Goal: Task Accomplishment & Management: Manage account settings

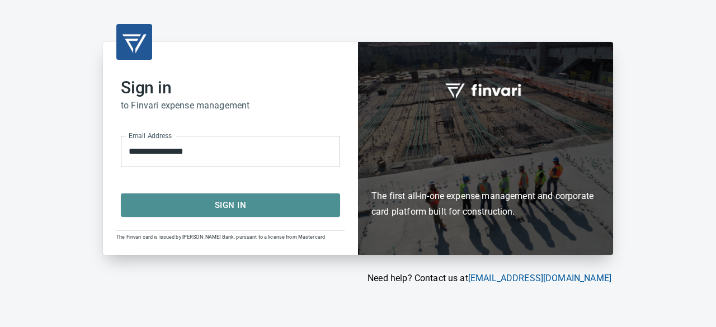
click at [190, 210] on span "Sign In" at bounding box center [230, 205] width 195 height 15
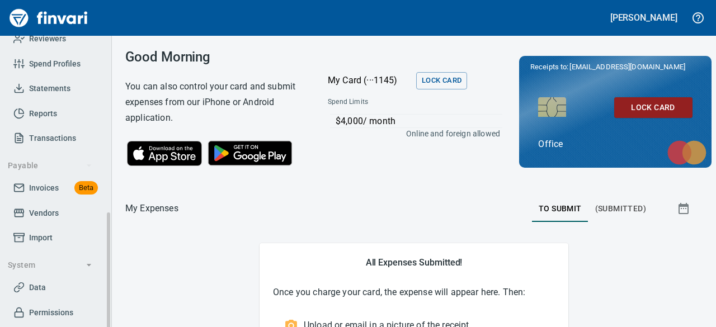
scroll to position [224, 0]
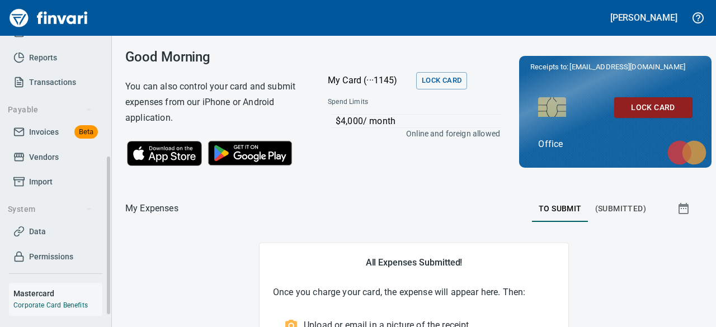
click at [40, 134] on span "Invoices" at bounding box center [44, 132] width 30 height 14
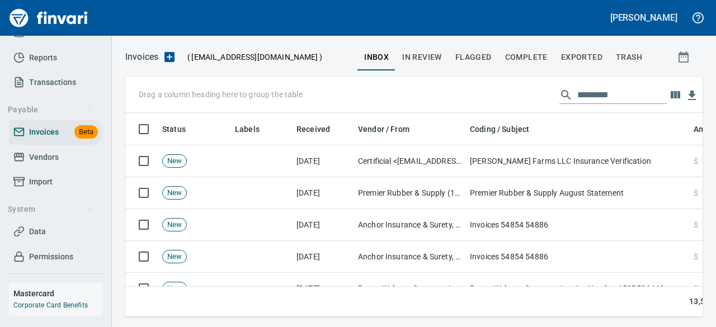
scroll to position [187, 560]
click at [589, 95] on input "text" at bounding box center [623, 95] width 90 height 18
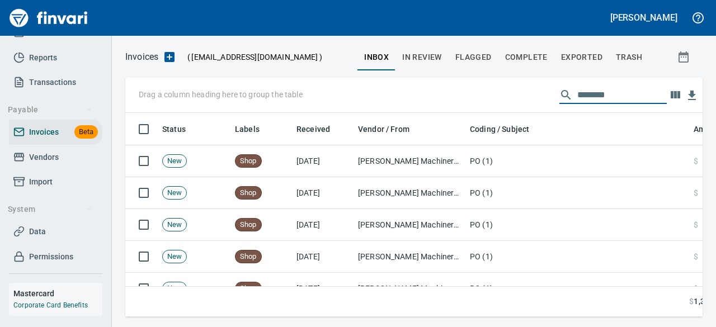
type input "********"
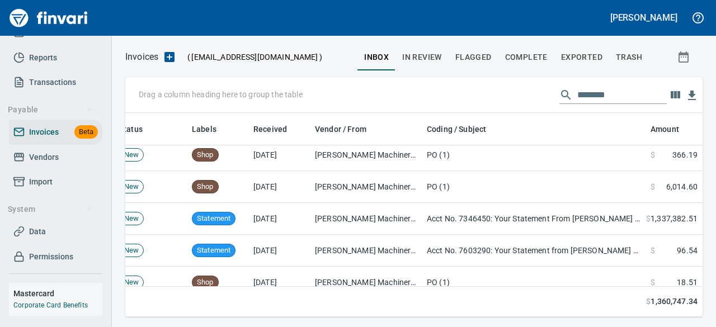
scroll to position [449, 35]
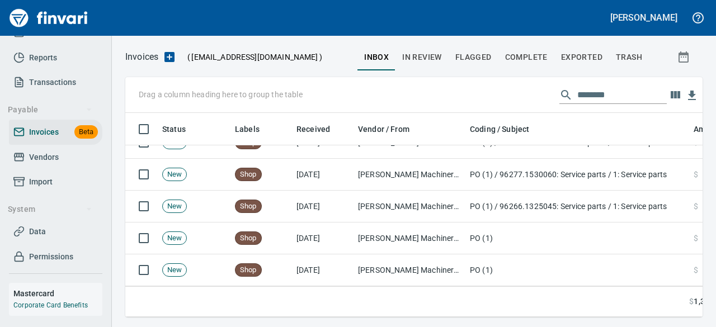
drag, startPoint x: 334, startPoint y: 317, endPoint x: 216, endPoint y: 312, distance: 118.8
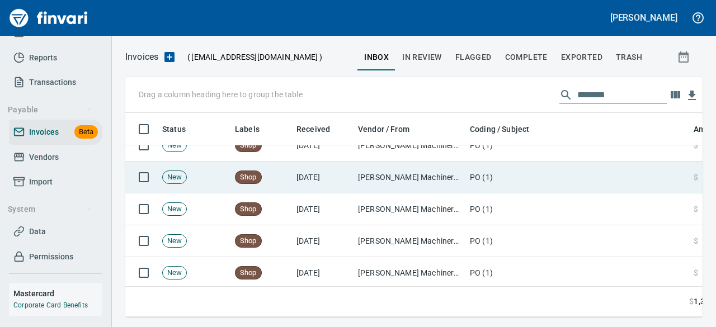
scroll to position [0, 0]
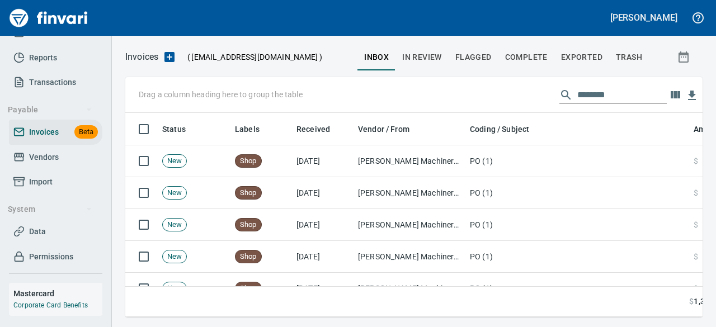
drag, startPoint x: 546, startPoint y: 308, endPoint x: 624, endPoint y: 315, distance: 78.6
click at [644, 308] on td at bounding box center [578, 302] width 224 height 30
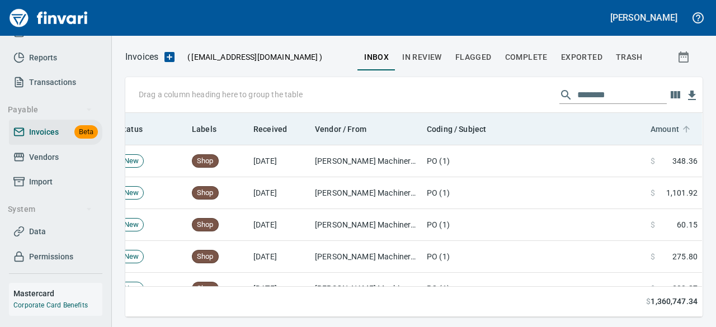
click at [662, 130] on span "Amount" at bounding box center [665, 129] width 29 height 13
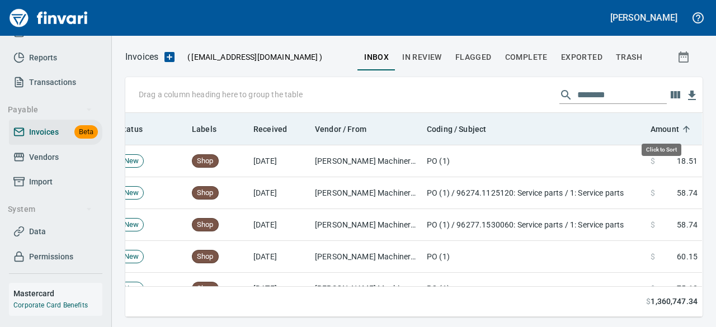
click at [662, 129] on span "Amount" at bounding box center [665, 129] width 29 height 13
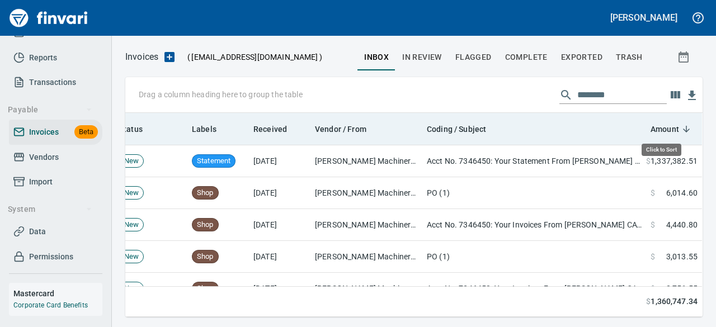
scroll to position [187, 560]
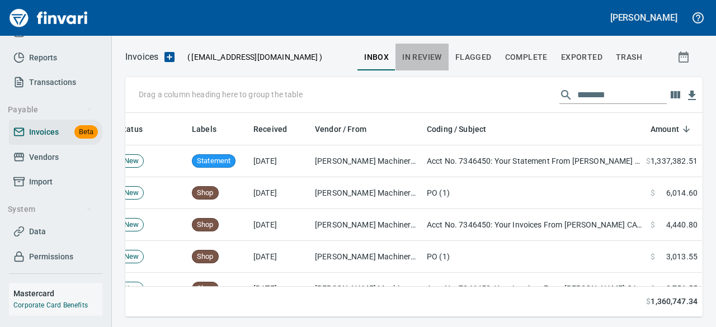
click at [419, 61] on span "In Review" at bounding box center [422, 57] width 40 height 14
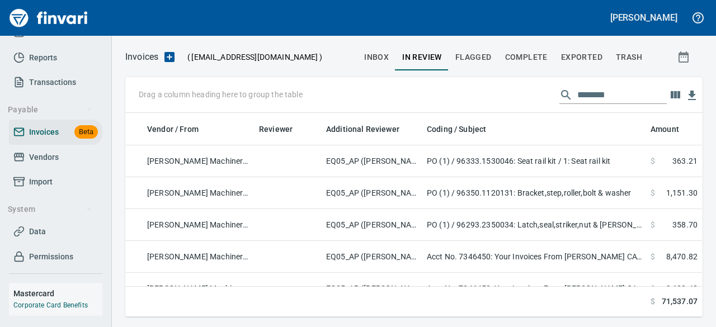
scroll to position [0, 219]
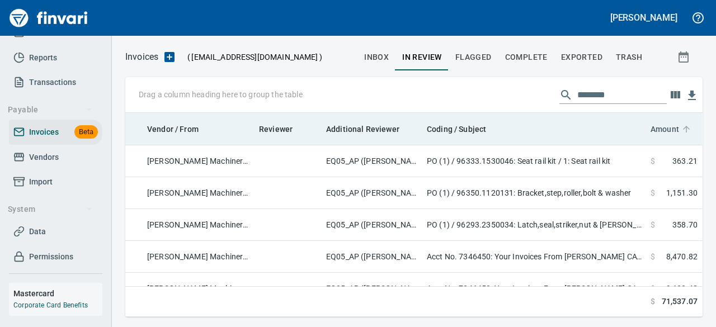
click at [652, 135] on span "Amount" at bounding box center [665, 129] width 29 height 13
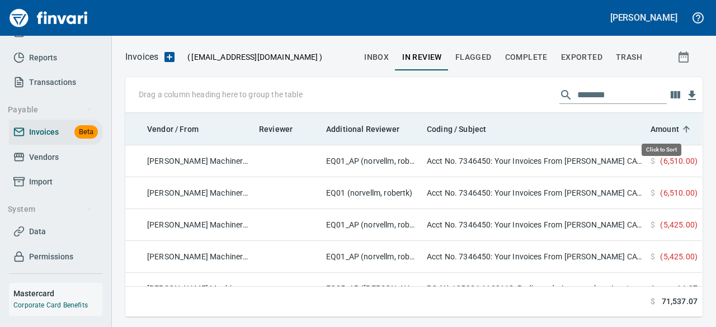
click at [652, 135] on span "Amount" at bounding box center [665, 129] width 29 height 13
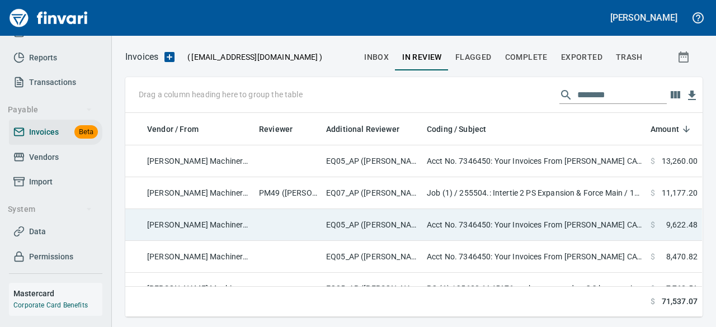
scroll to position [187, 560]
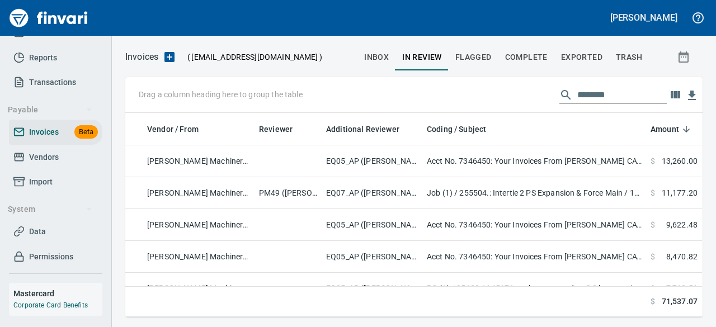
click at [478, 55] on span "Flagged" at bounding box center [474, 57] width 36 height 14
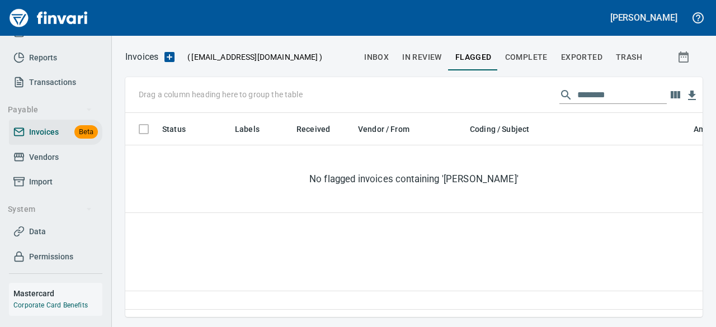
scroll to position [187, 560]
click at [526, 49] on button "Complete" at bounding box center [527, 57] width 56 height 27
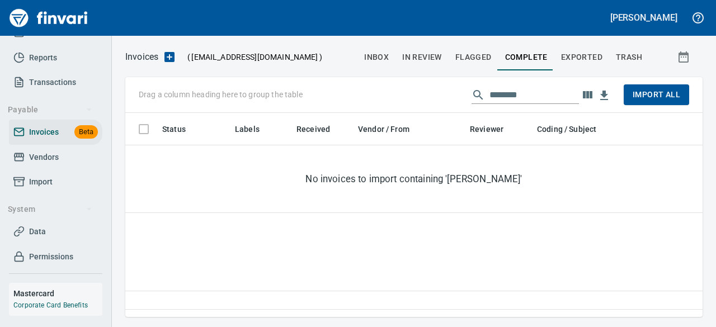
scroll to position [187, 569]
click at [583, 49] on button "Exported" at bounding box center [582, 57] width 55 height 27
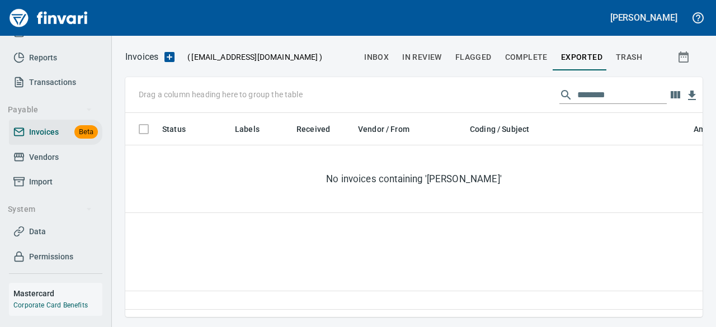
scroll to position [187, 569]
click at [671, 17] on h5 "[PERSON_NAME]" at bounding box center [644, 18] width 67 height 12
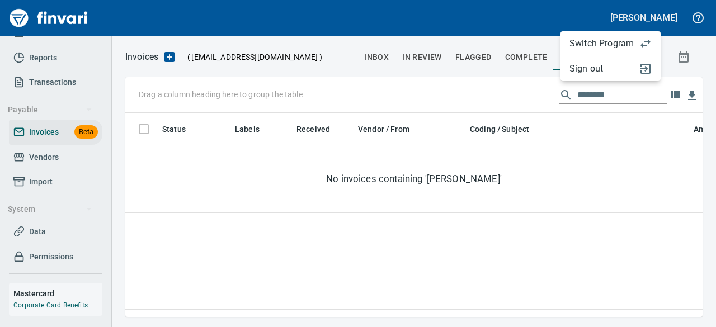
click at [596, 72] on span "Sign out" at bounding box center [602, 68] width 64 height 13
